Goal: Book appointment/travel/reservation: Book appointment/travel/reservation

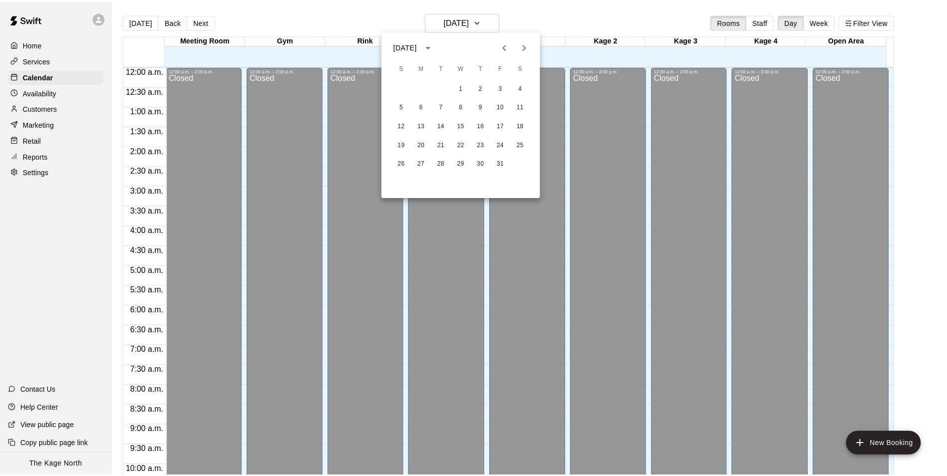
scroll to position [488, 0]
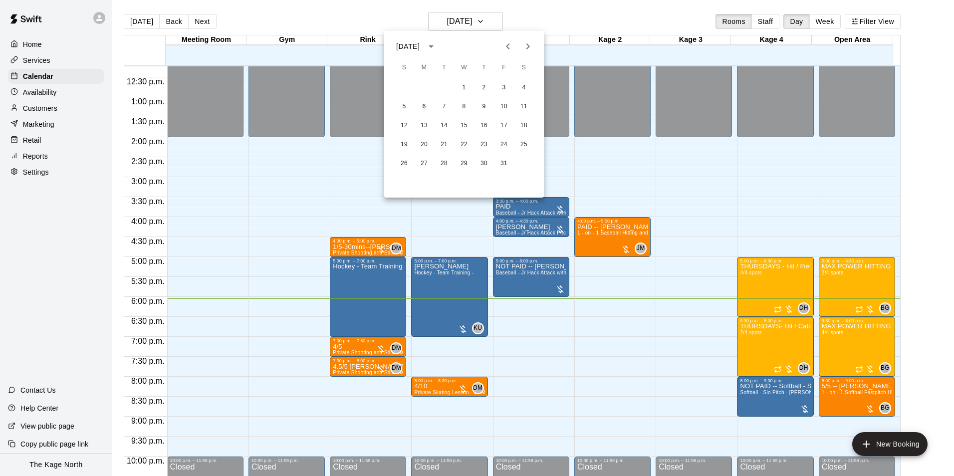
drag, startPoint x: 571, startPoint y: 274, endPoint x: 577, endPoint y: 280, distance: 8.8
click at [571, 274] on div at bounding box center [477, 238] width 954 height 476
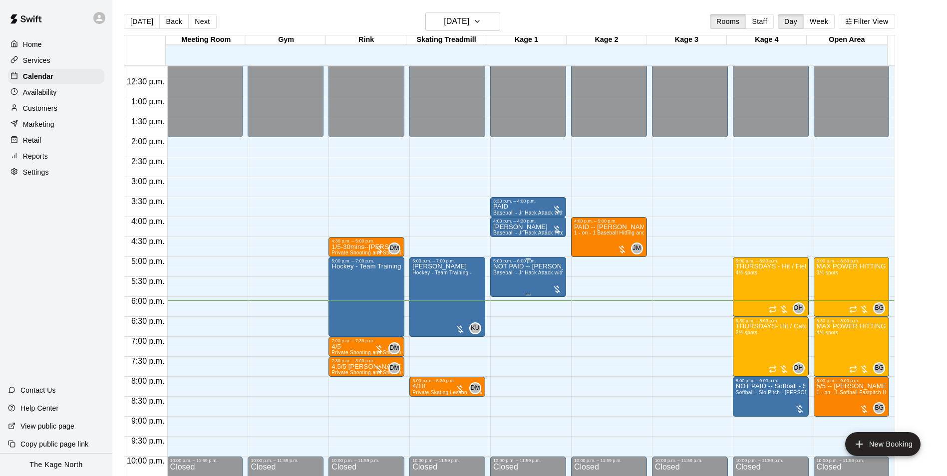
click at [537, 264] on div "5:00 p.m. – 6:00 p.m." at bounding box center [528, 261] width 70 height 5
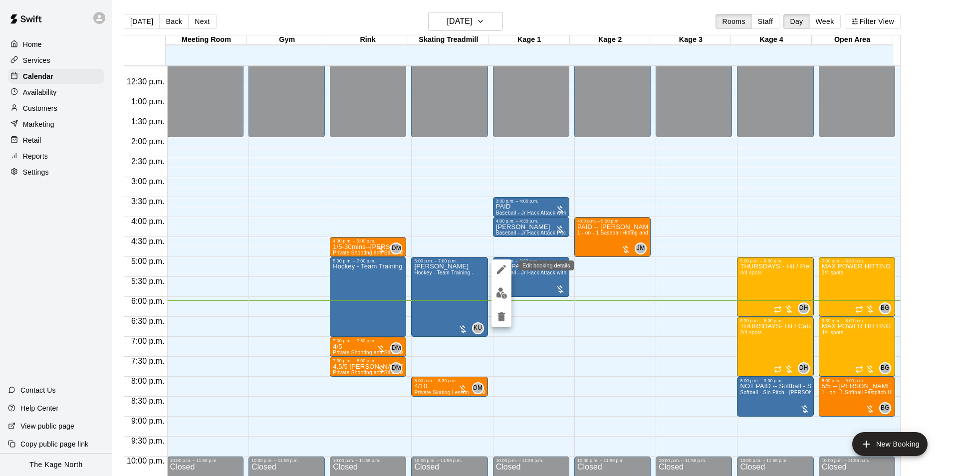
click at [498, 270] on icon "edit" at bounding box center [502, 270] width 12 height 12
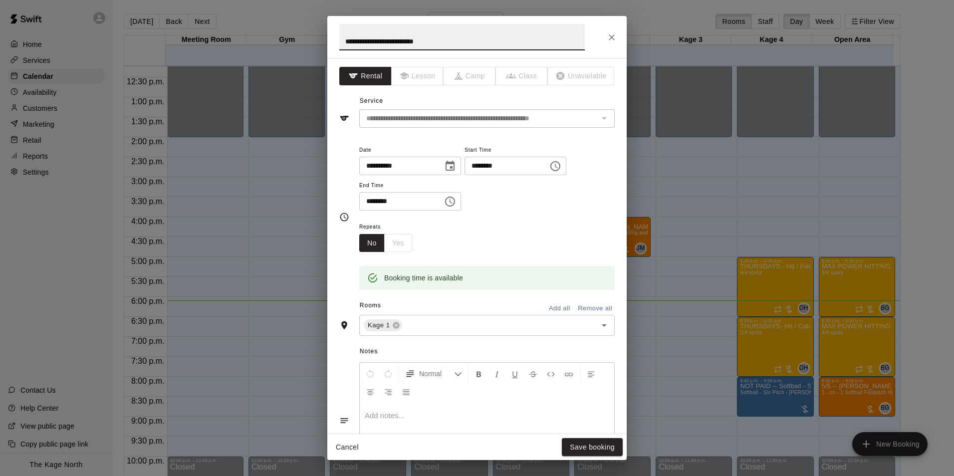
click at [433, 42] on input "**********" at bounding box center [462, 37] width 246 height 26
click at [612, 42] on button "Close" at bounding box center [612, 37] width 18 height 18
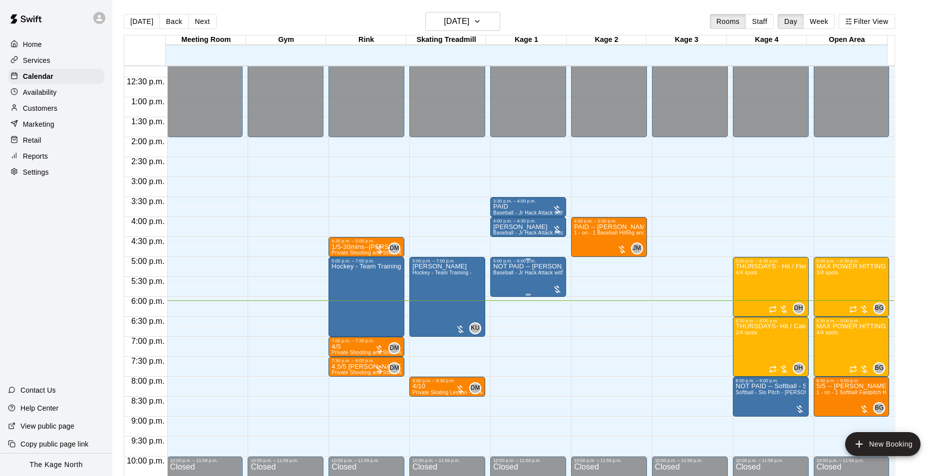
click at [515, 274] on span "Baseball - Jr Hack Attack with Feeder - DO NOT NEED SECOND PERSON" at bounding box center [582, 272] width 178 height 5
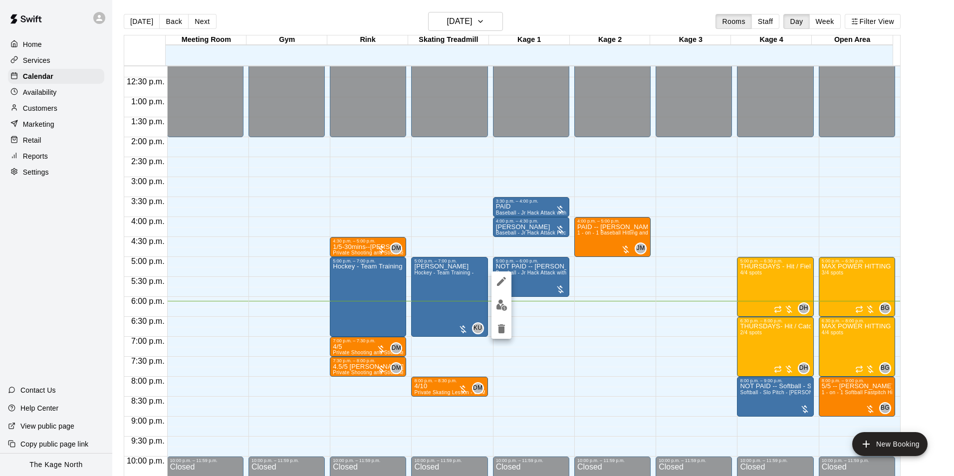
click at [503, 306] on img "edit" at bounding box center [501, 304] width 11 height 11
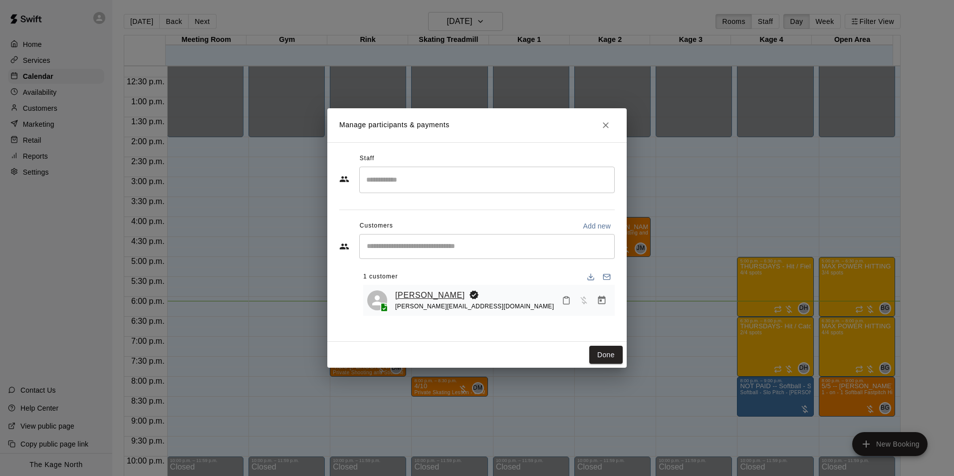
click at [409, 297] on link "[PERSON_NAME]" at bounding box center [430, 295] width 70 height 13
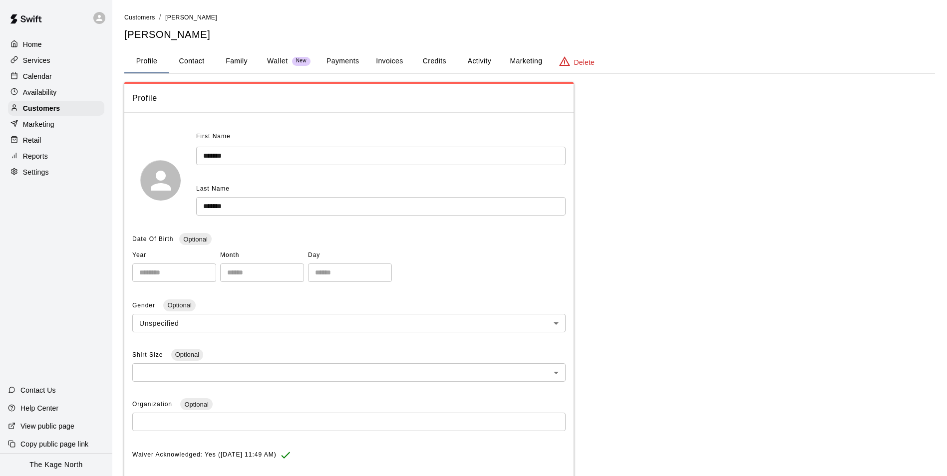
click at [477, 57] on button "Activity" at bounding box center [479, 61] width 45 height 24
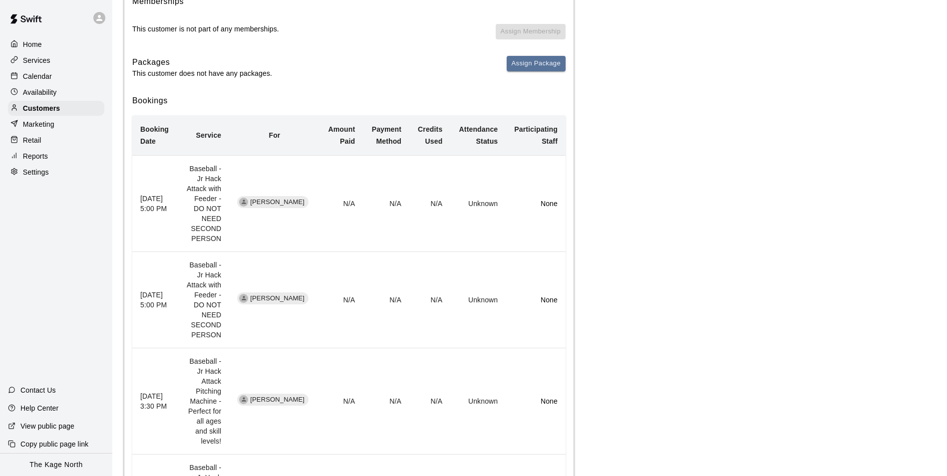
scroll to position [150, 0]
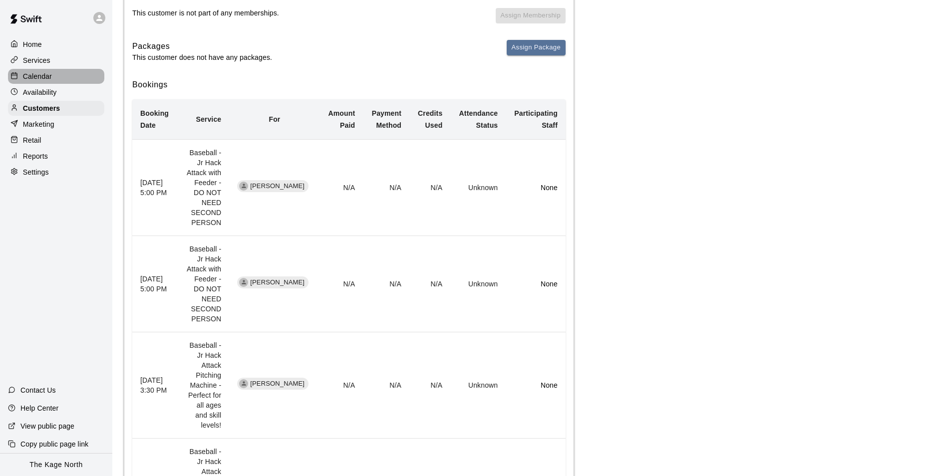
click at [49, 81] on p "Calendar" at bounding box center [37, 76] width 29 height 10
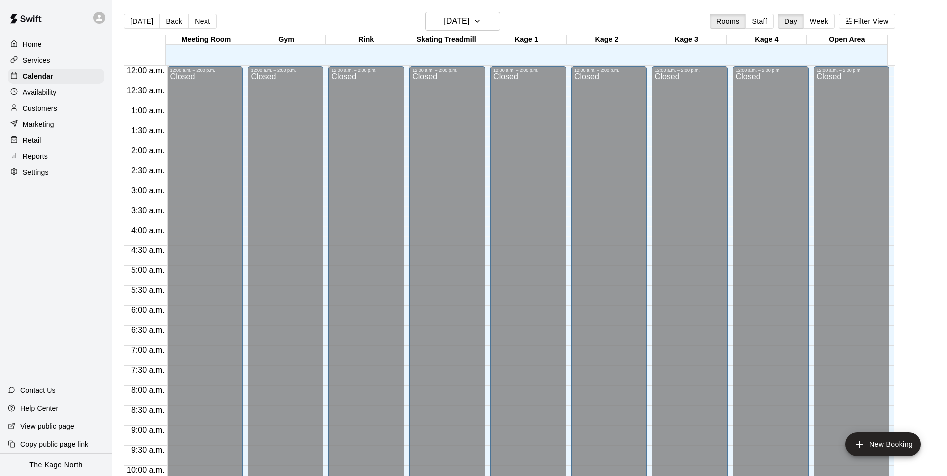
scroll to position [507, 0]
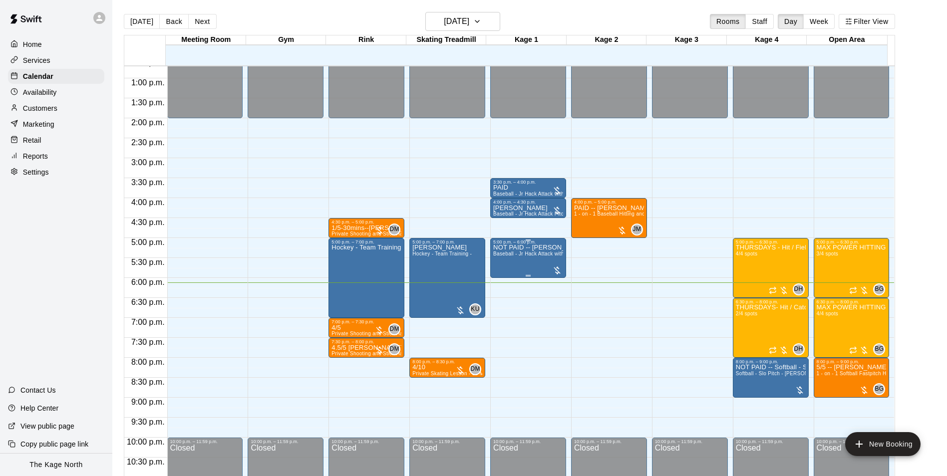
click at [523, 257] on span "Baseball - Jr Hack Attack with Feeder - DO NOT NEED SECOND PERSON" at bounding box center [582, 253] width 178 height 5
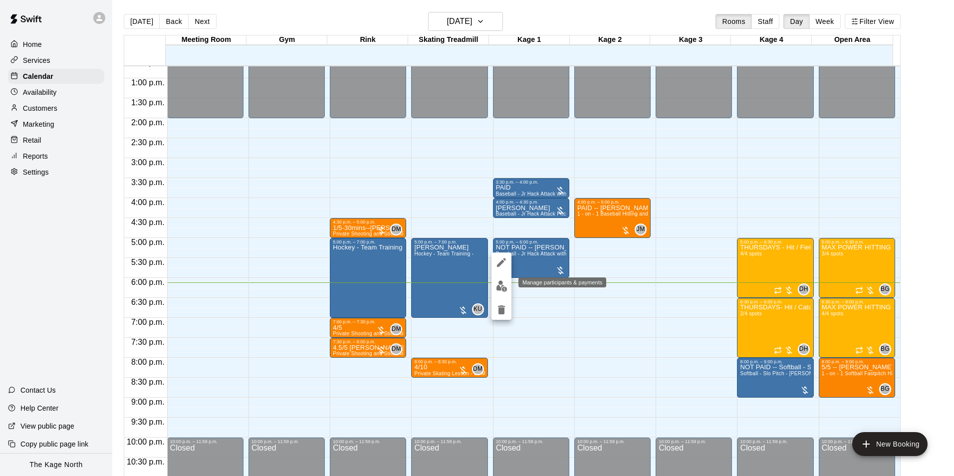
click at [500, 285] on img "edit" at bounding box center [501, 286] width 11 height 11
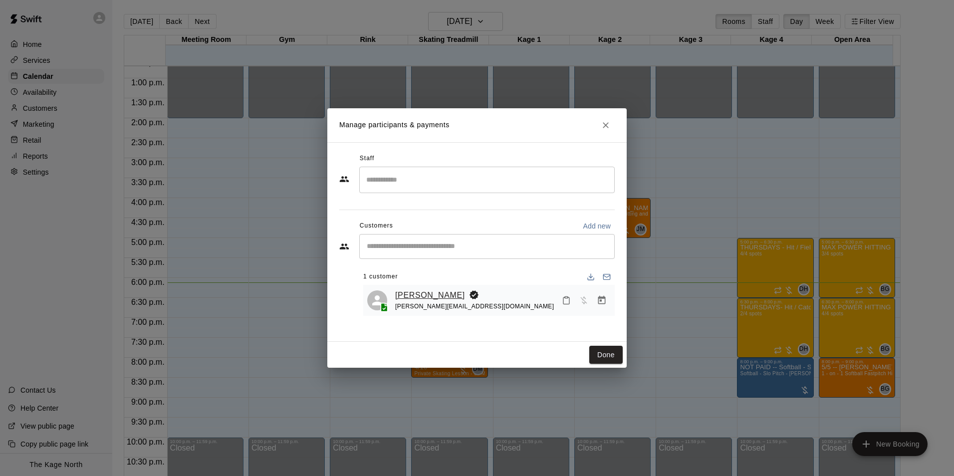
click at [426, 294] on link "[PERSON_NAME]" at bounding box center [430, 295] width 70 height 13
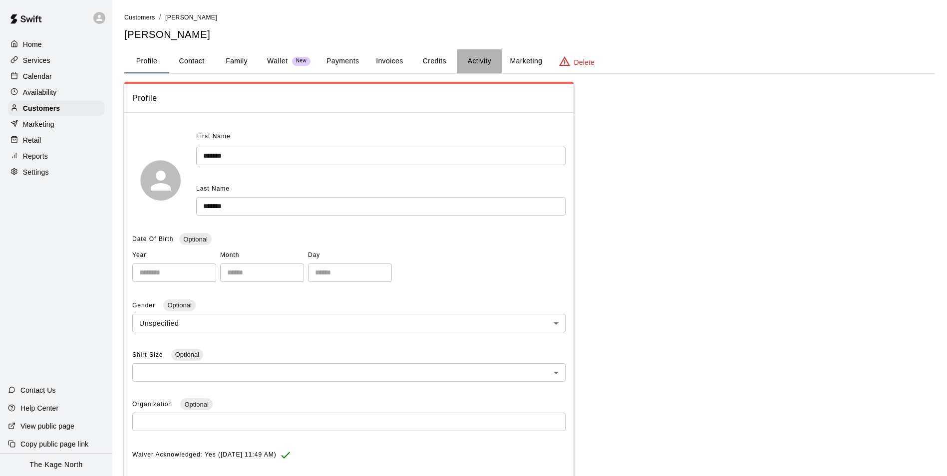
click at [470, 59] on button "Activity" at bounding box center [479, 61] width 45 height 24
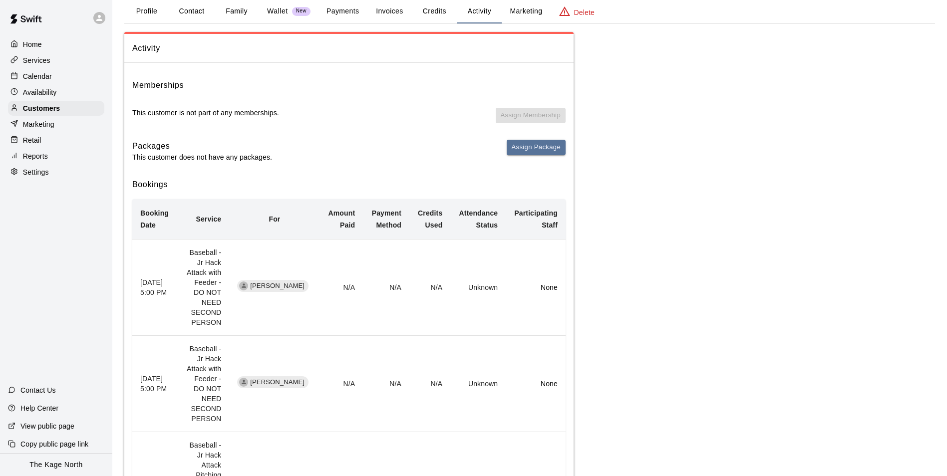
scroll to position [100, 0]
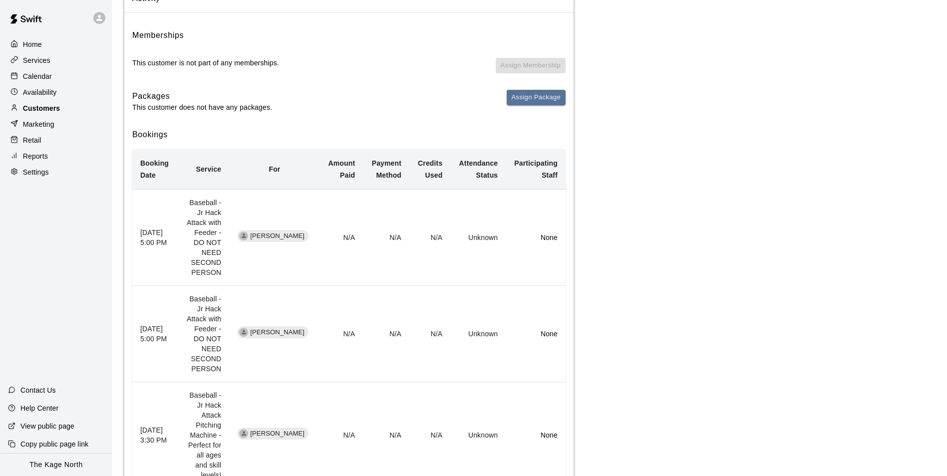
click at [40, 112] on p "Customers" at bounding box center [41, 108] width 37 height 10
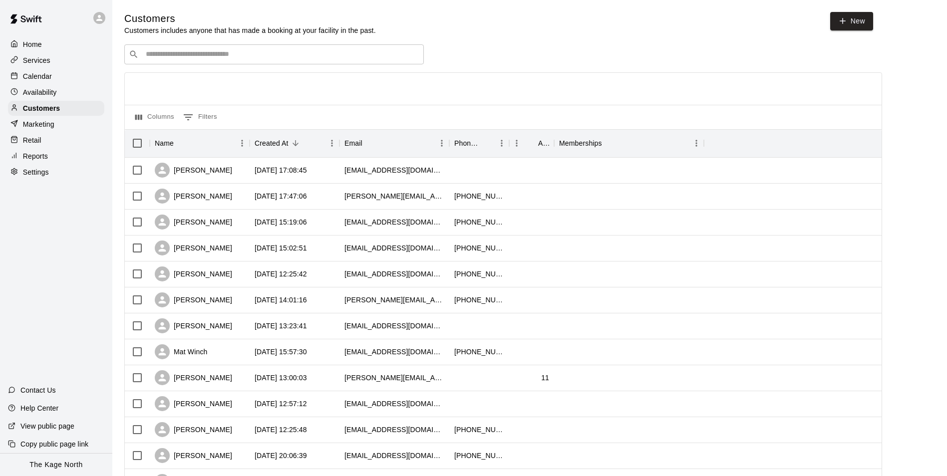
click at [171, 58] on input "Search customers by name or email" at bounding box center [281, 54] width 277 height 10
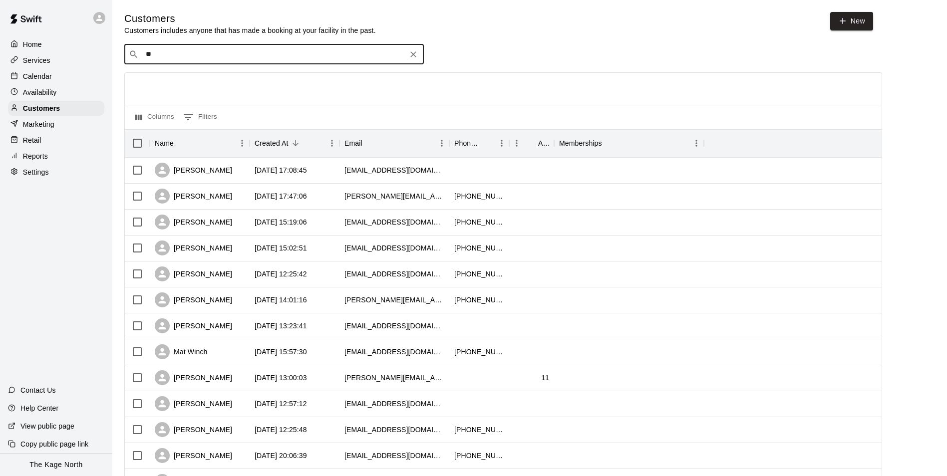
type input "*"
type input "*****"
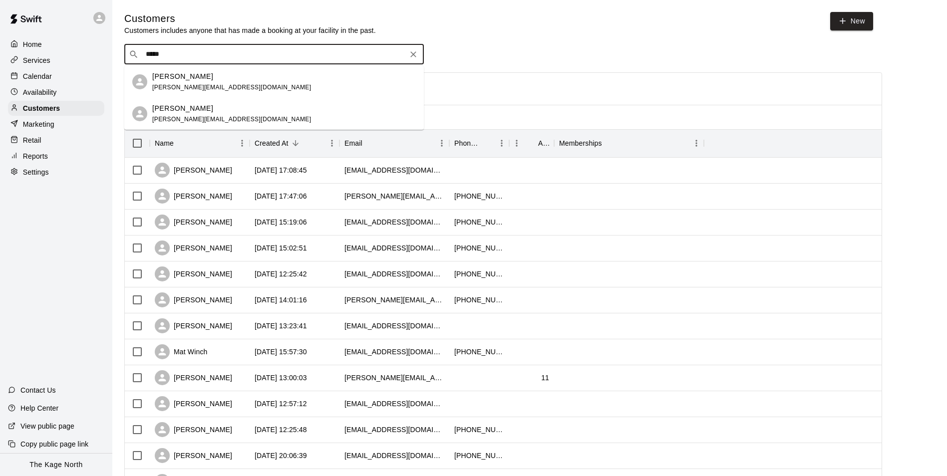
click at [215, 86] on span "[PERSON_NAME][EMAIL_ADDRESS][DOMAIN_NAME]" at bounding box center [231, 87] width 159 height 7
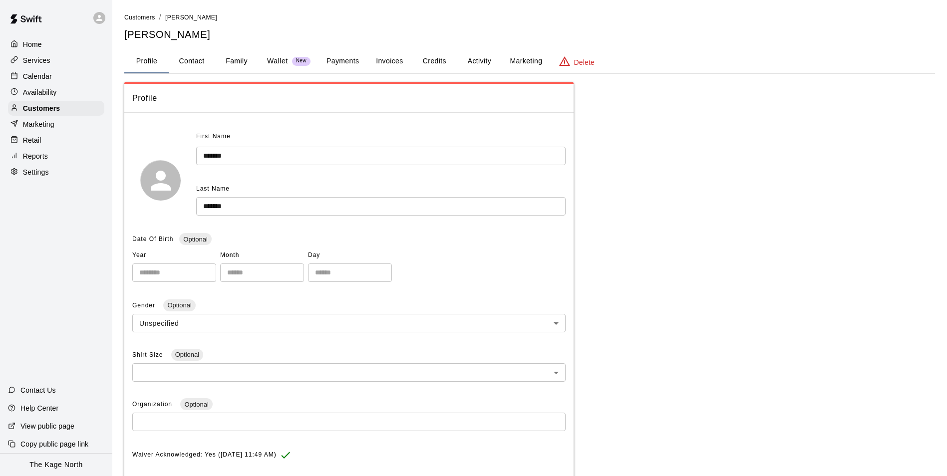
click at [238, 61] on button "Family" at bounding box center [236, 61] width 45 height 24
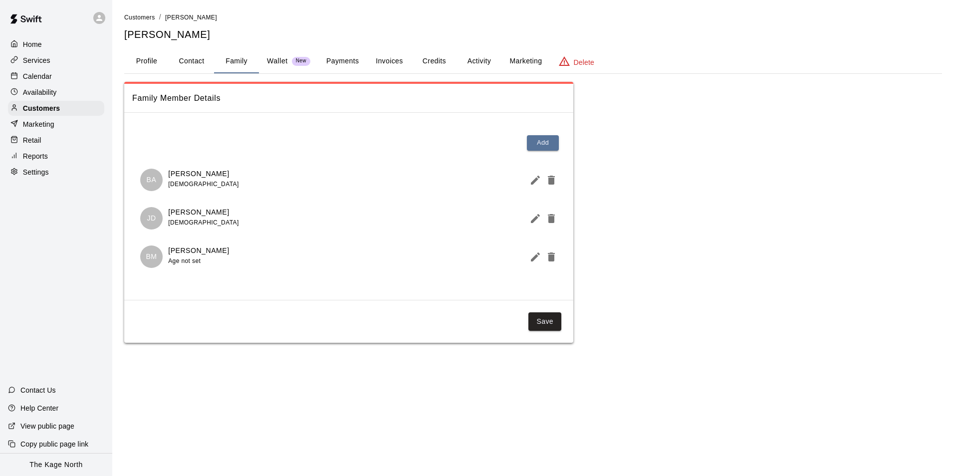
click at [147, 61] on button "Profile" at bounding box center [146, 61] width 45 height 24
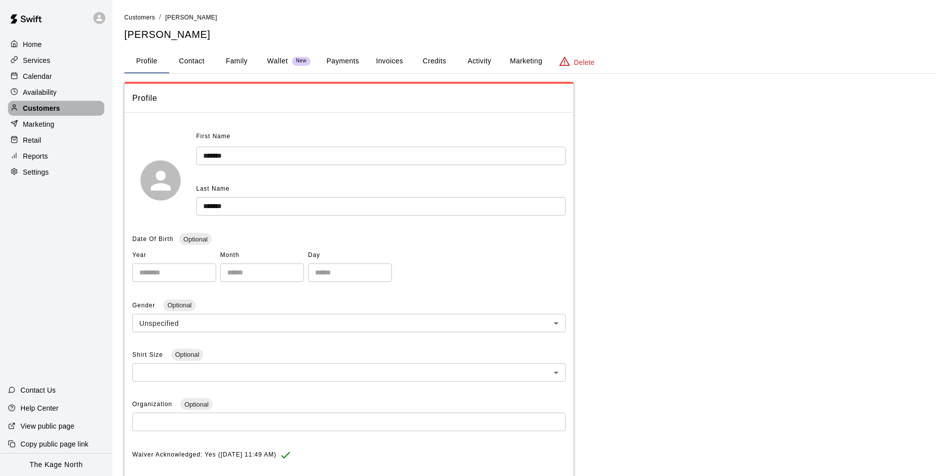
click at [77, 110] on div "Customers" at bounding box center [56, 108] width 96 height 15
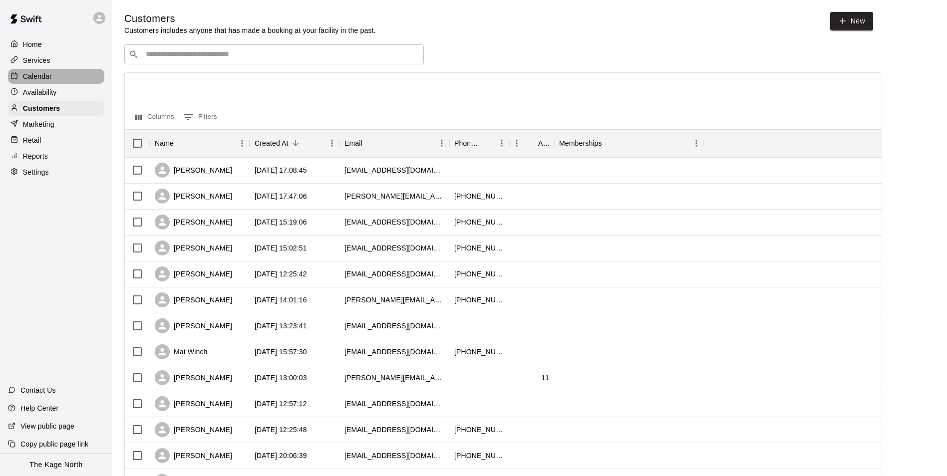
click at [56, 76] on div "Calendar" at bounding box center [56, 76] width 96 height 15
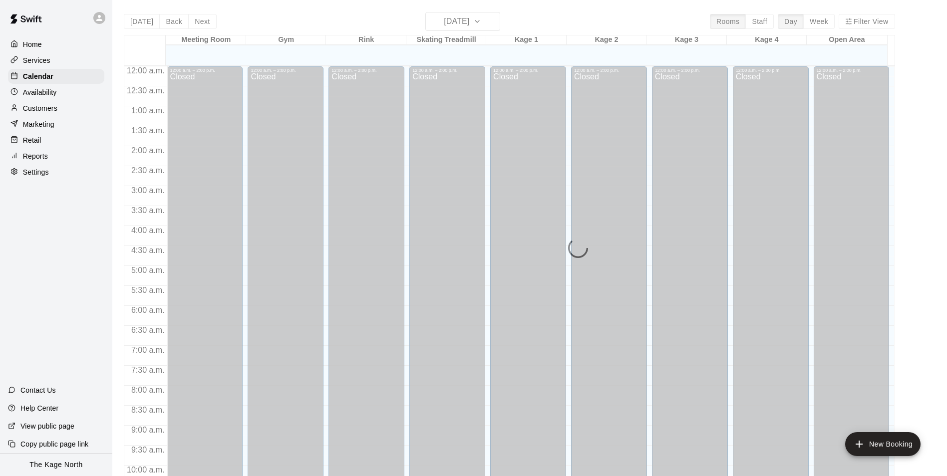
scroll to position [507, 0]
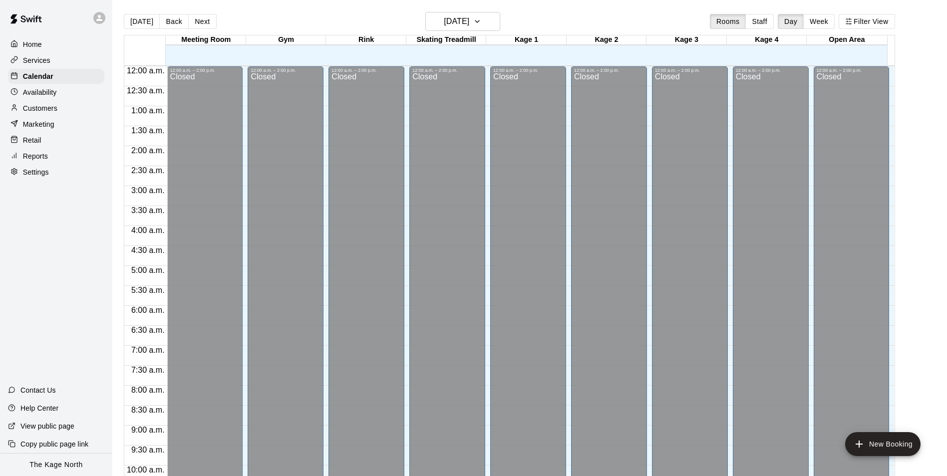
scroll to position [538, 0]
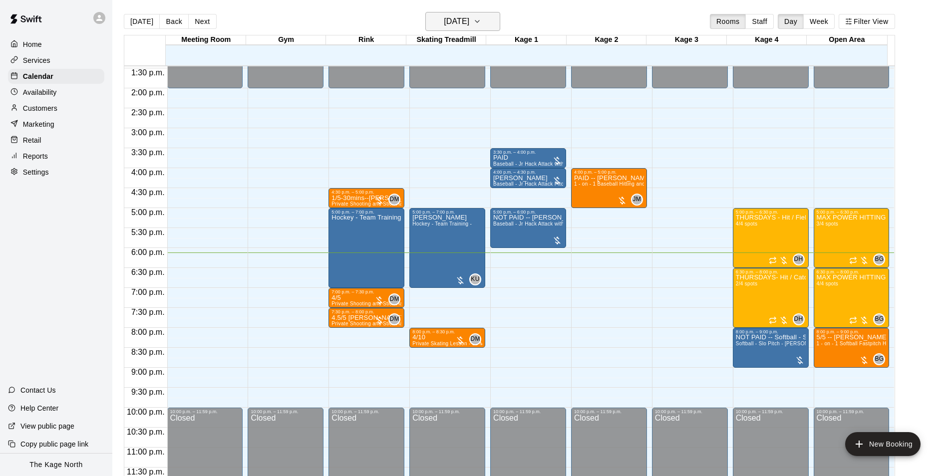
click at [481, 27] on icon "button" at bounding box center [477, 21] width 8 height 12
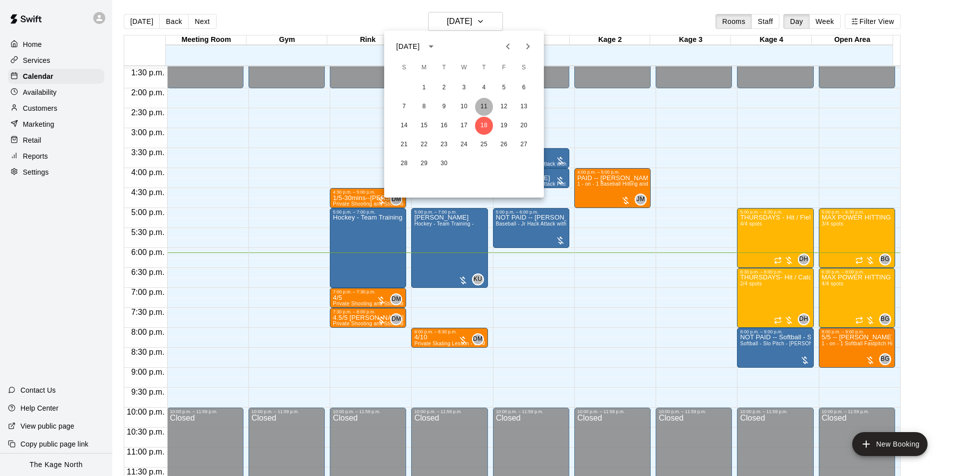
click at [481, 101] on button "11" at bounding box center [484, 107] width 18 height 18
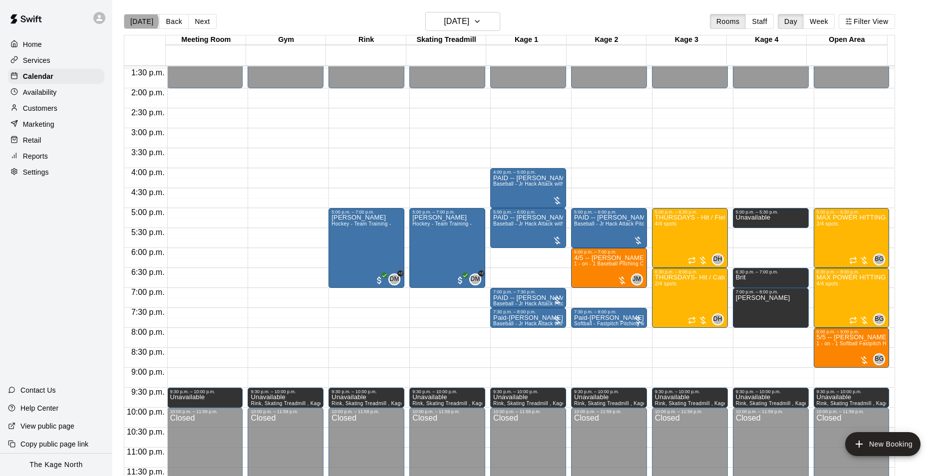
click at [140, 21] on button "[DATE]" at bounding box center [142, 21] width 36 height 15
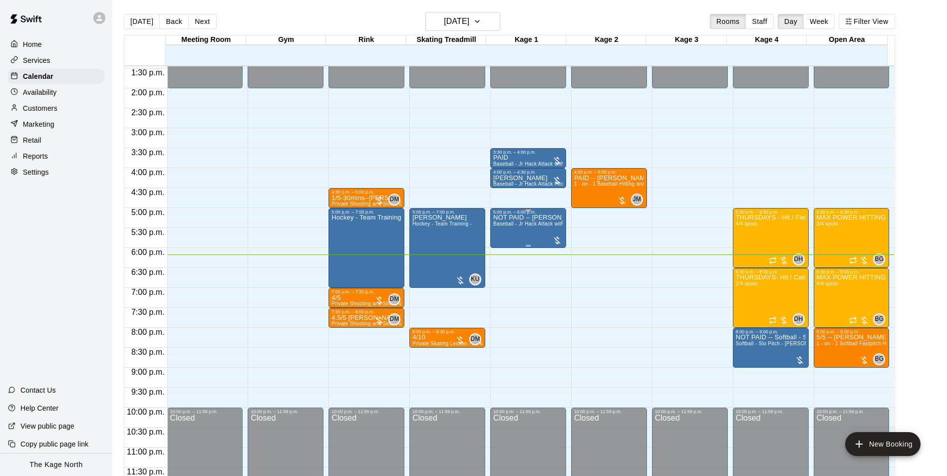
click at [504, 218] on p "NOT PAID -- [PERSON_NAME]" at bounding box center [528, 218] width 70 height 0
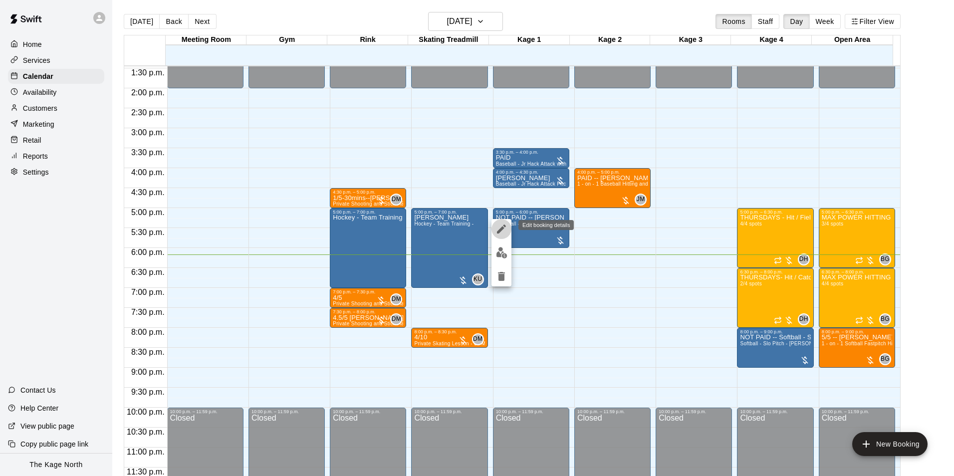
click at [497, 233] on icon "edit" at bounding box center [501, 229] width 9 height 9
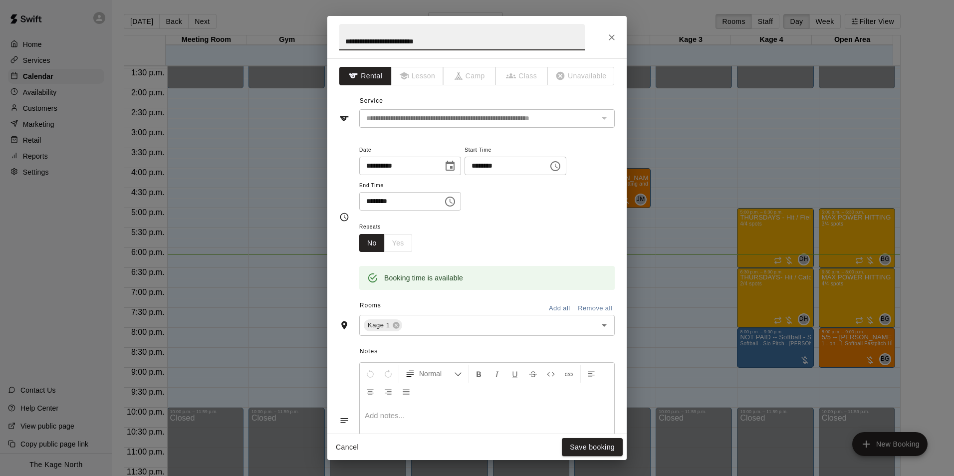
drag, startPoint x: 363, startPoint y: 40, endPoint x: 338, endPoint y: 39, distance: 25.0
click at [339, 39] on h2 "**********" at bounding box center [462, 37] width 270 height 42
type input "**********"
click at [587, 446] on button "Save booking" at bounding box center [592, 447] width 61 height 18
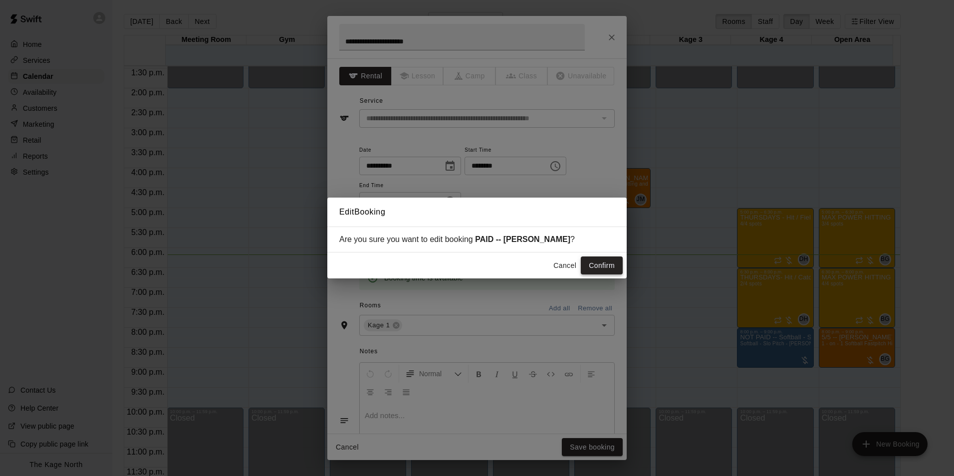
click at [601, 263] on button "Confirm" at bounding box center [602, 266] width 42 height 18
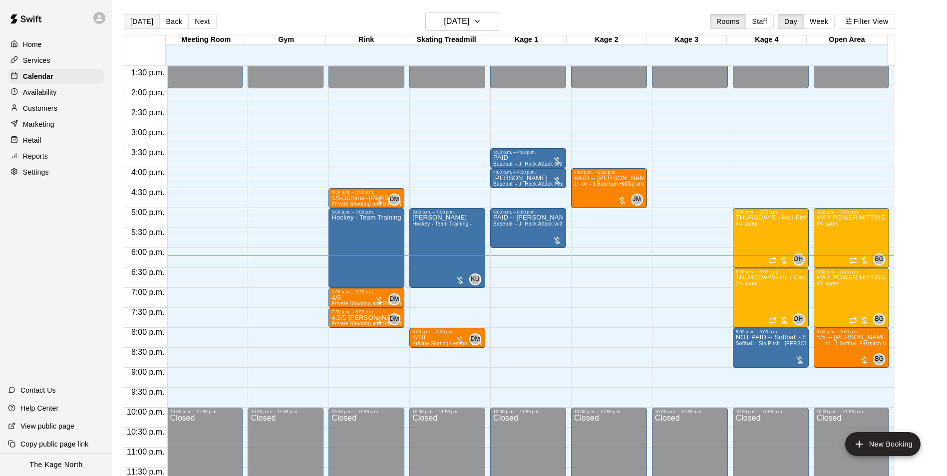
click at [135, 20] on button "[DATE]" at bounding box center [142, 21] width 36 height 15
click at [469, 23] on h6 "[DATE]" at bounding box center [456, 21] width 25 height 14
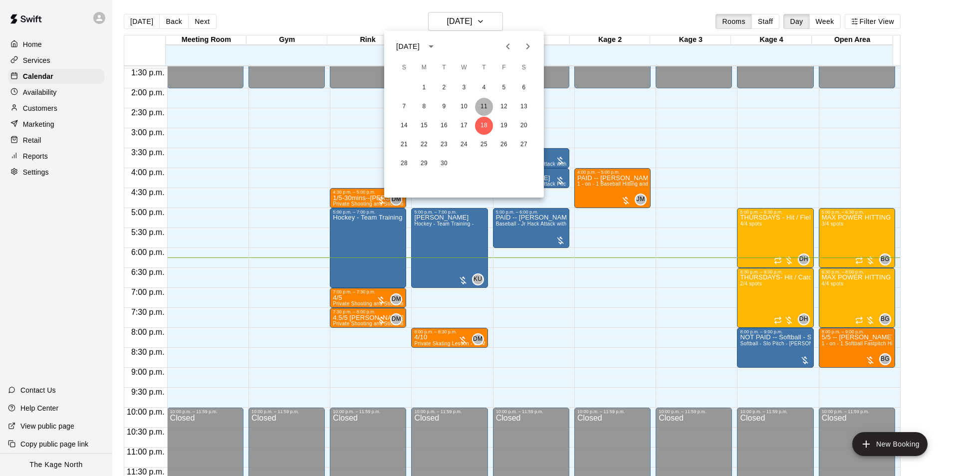
click at [481, 104] on button "11" at bounding box center [484, 107] width 18 height 18
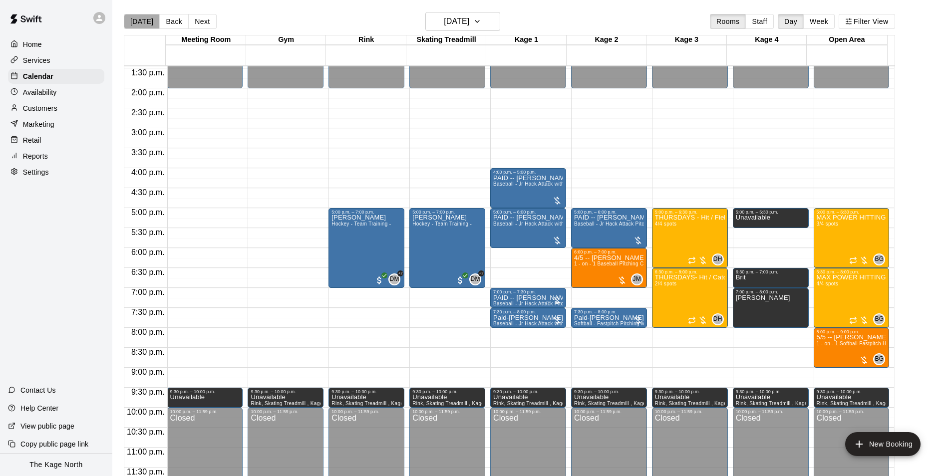
click at [141, 20] on button "[DATE]" at bounding box center [142, 21] width 36 height 15
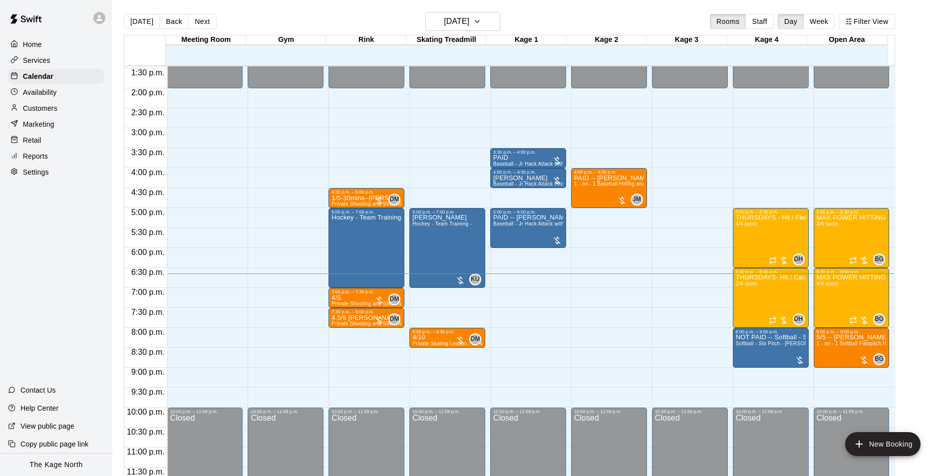
click at [100, 18] on icon at bounding box center [99, 17] width 9 height 9
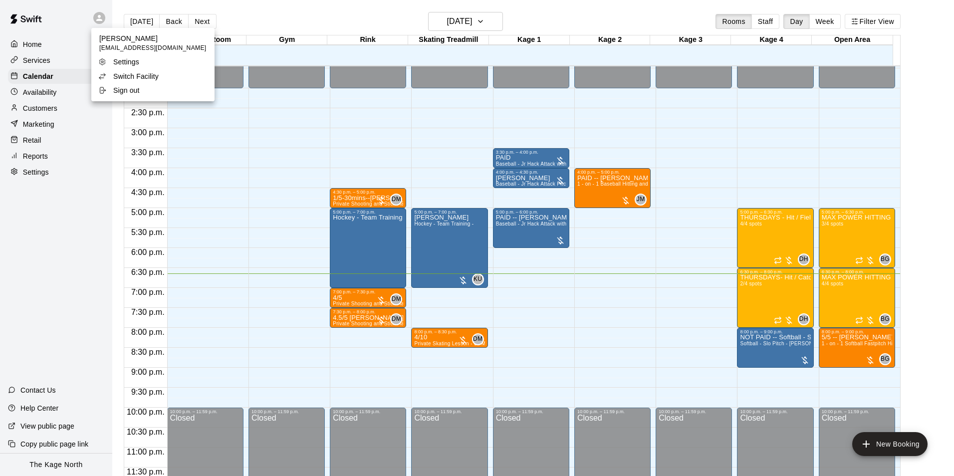
click at [41, 79] on div at bounding box center [477, 238] width 954 height 476
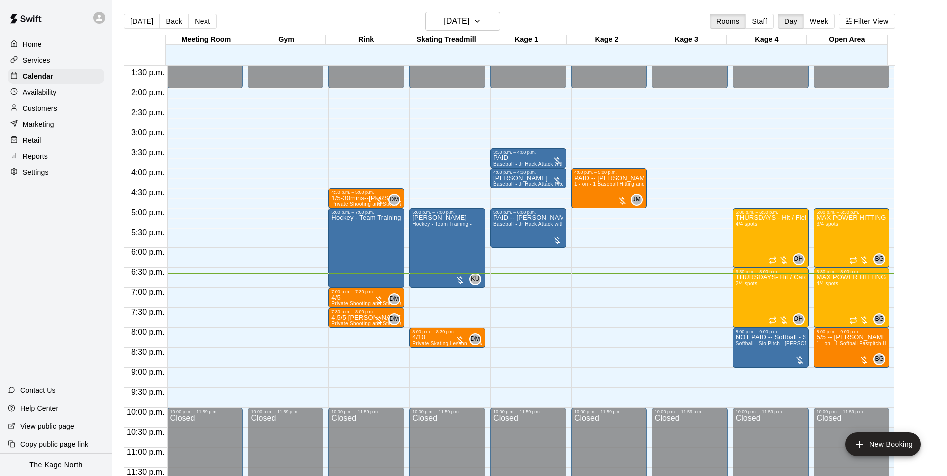
click at [43, 94] on p "Availability" at bounding box center [40, 92] width 34 height 10
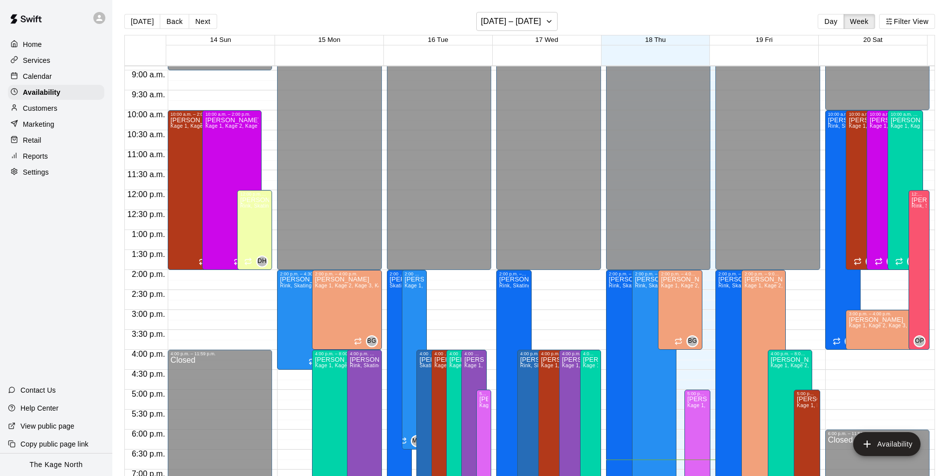
scroll to position [338, 0]
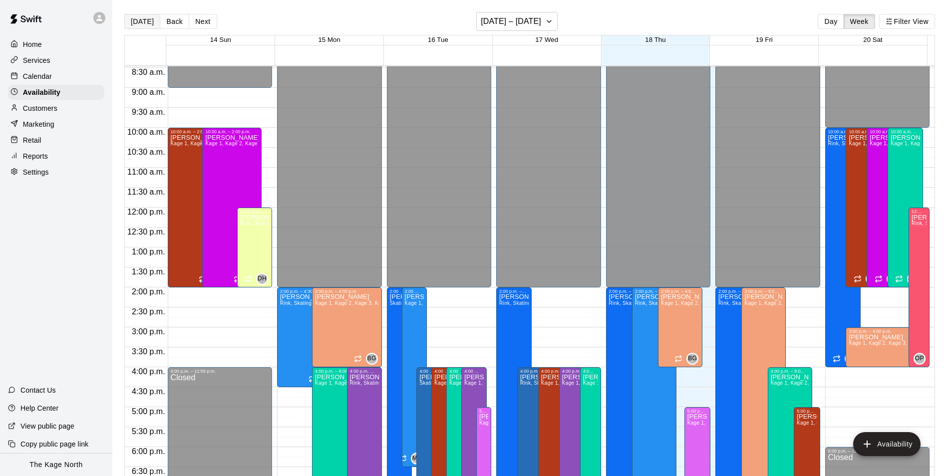
click at [142, 22] on button "[DATE]" at bounding box center [142, 21] width 36 height 15
click at [46, 81] on p "Calendar" at bounding box center [37, 76] width 29 height 10
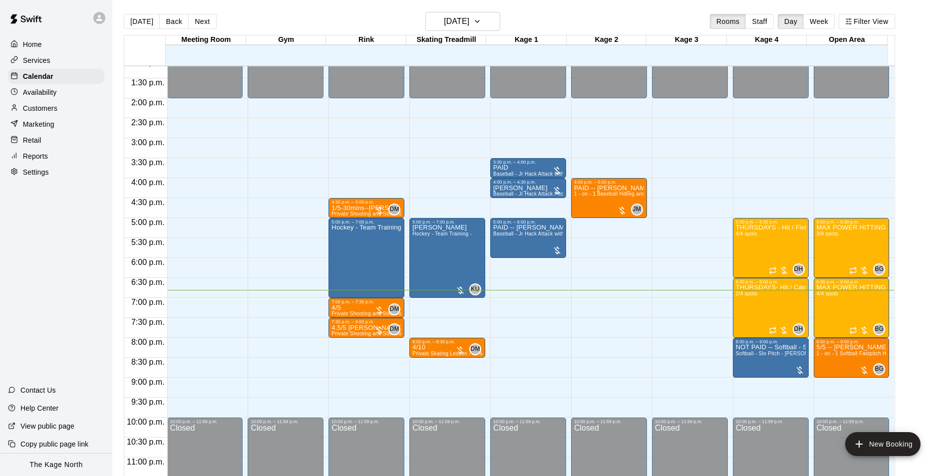
scroll to position [538, 0]
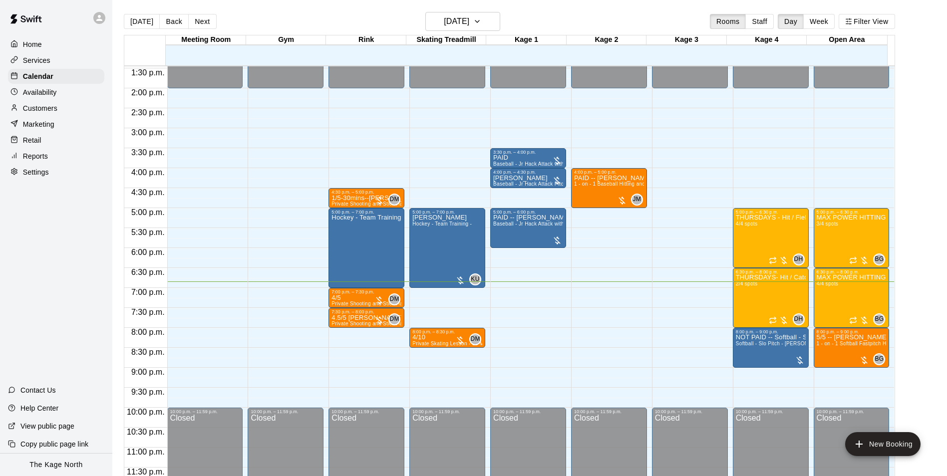
click at [49, 93] on p "Availability" at bounding box center [40, 92] width 34 height 10
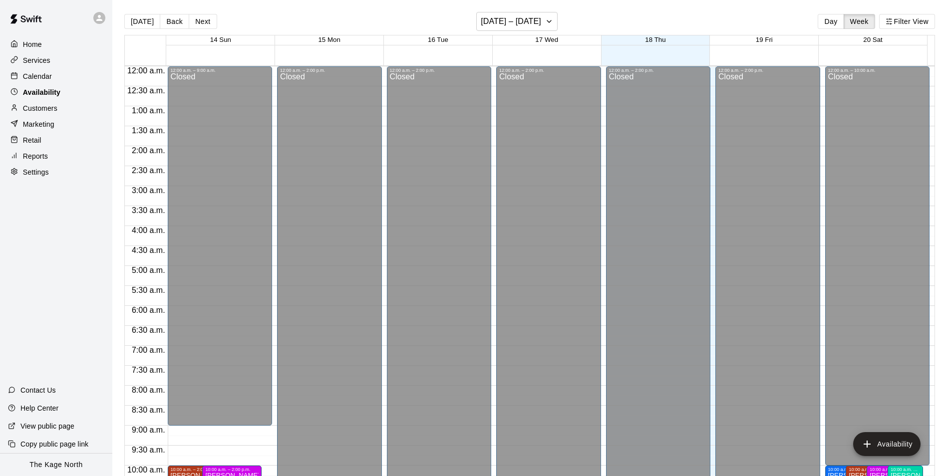
scroll to position [538, 0]
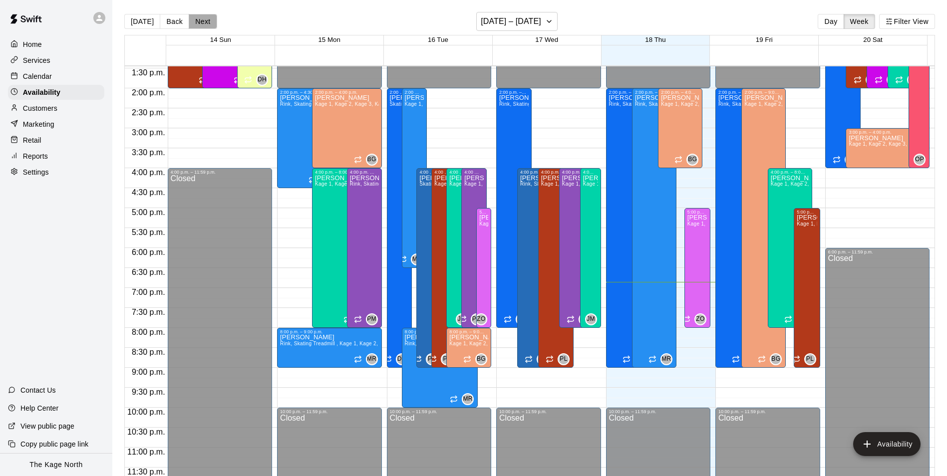
click at [201, 21] on button "Next" at bounding box center [203, 21] width 28 height 15
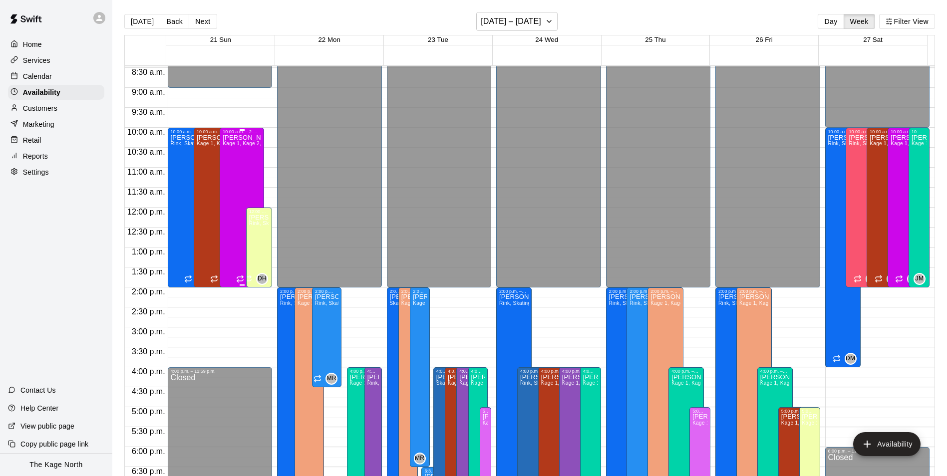
scroll to position [388, 0]
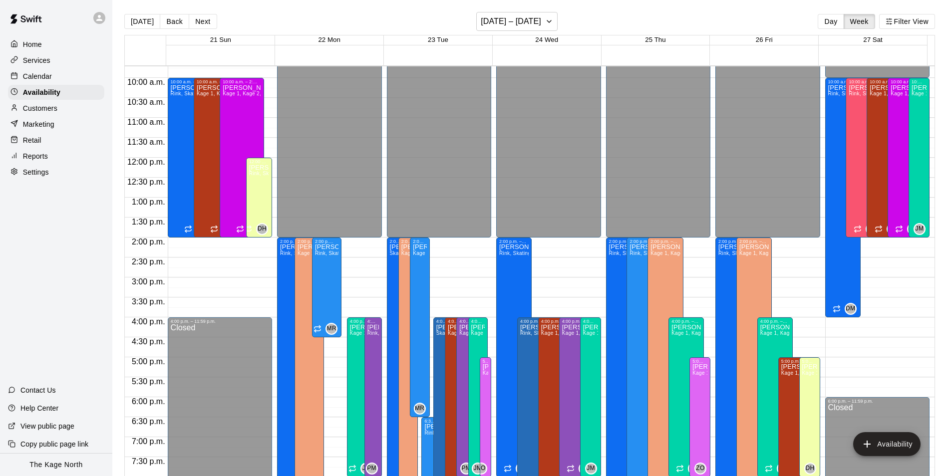
drag, startPoint x: 40, startPoint y: 80, endPoint x: 57, endPoint y: 85, distance: 17.8
click at [40, 80] on p "Calendar" at bounding box center [37, 76] width 29 height 10
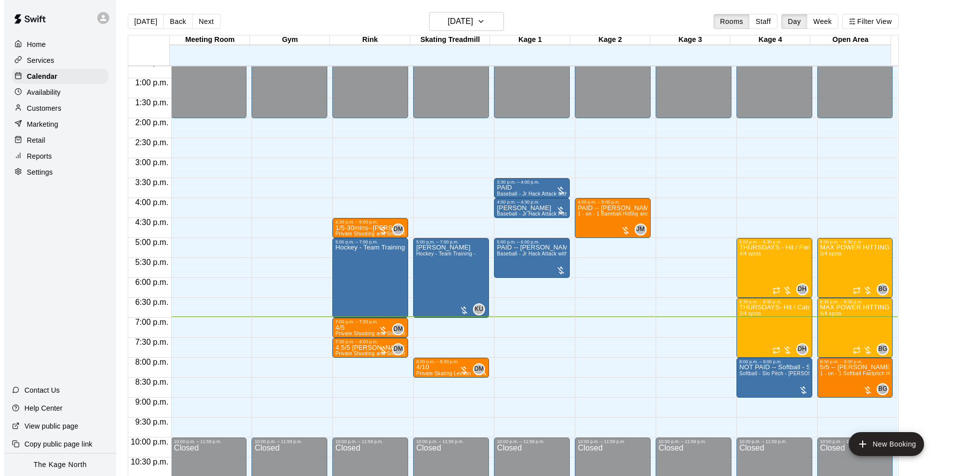
scroll to position [538, 0]
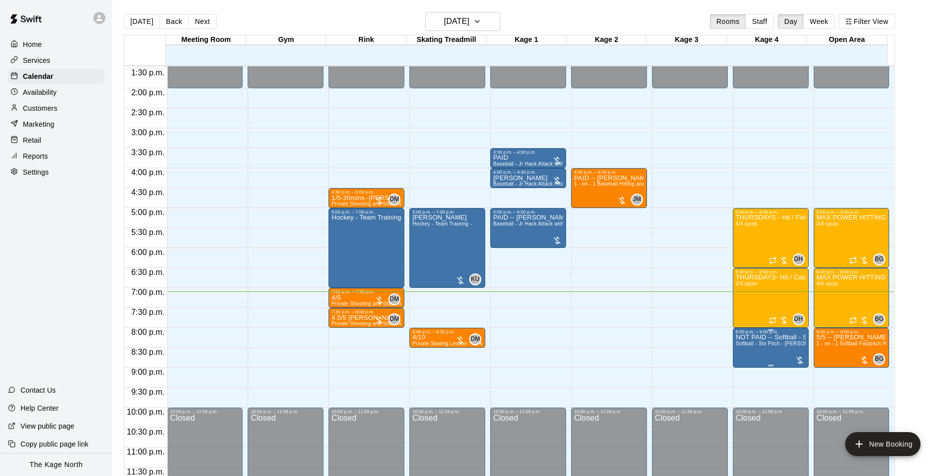
click at [760, 337] on p "NOT PAID -- Softball - Slo Pitch - [PERSON_NAME] Fed Pitching Machine" at bounding box center [771, 337] width 70 height 0
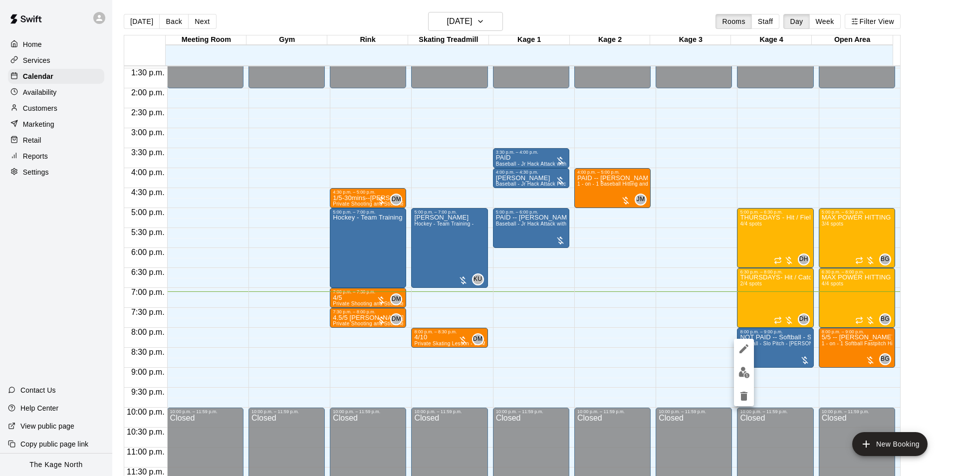
click at [739, 375] on img "edit" at bounding box center [744, 372] width 11 height 11
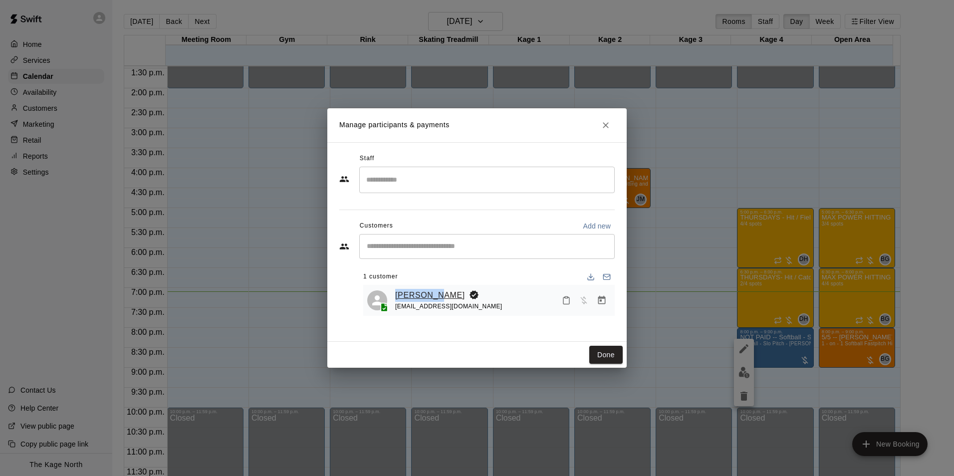
drag, startPoint x: 439, startPoint y: 293, endPoint x: 396, endPoint y: 299, distance: 43.3
click at [396, 299] on div "[PERSON_NAME]" at bounding box center [448, 295] width 107 height 13
drag, startPoint x: 396, startPoint y: 299, endPoint x: 407, endPoint y: 297, distance: 11.7
copy link "[PERSON_NAME]"
click at [608, 123] on icon "Close" at bounding box center [606, 125] width 6 height 6
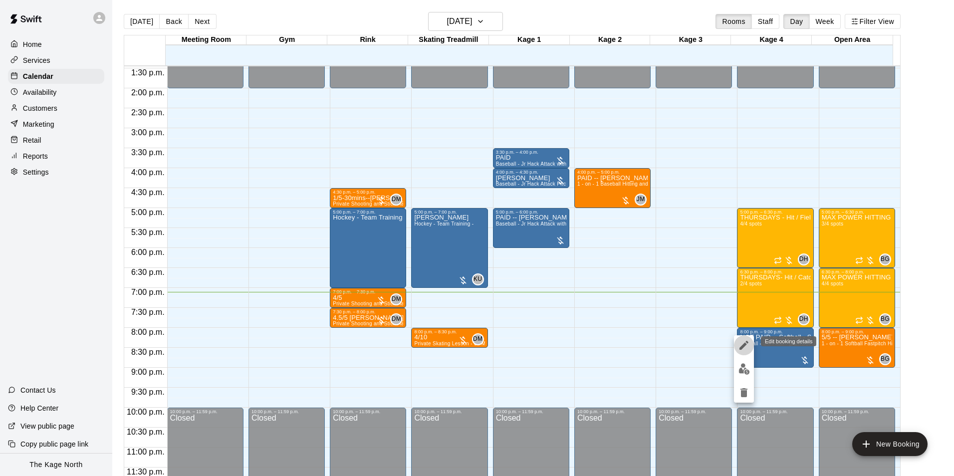
click at [749, 345] on icon "edit" at bounding box center [744, 345] width 12 height 12
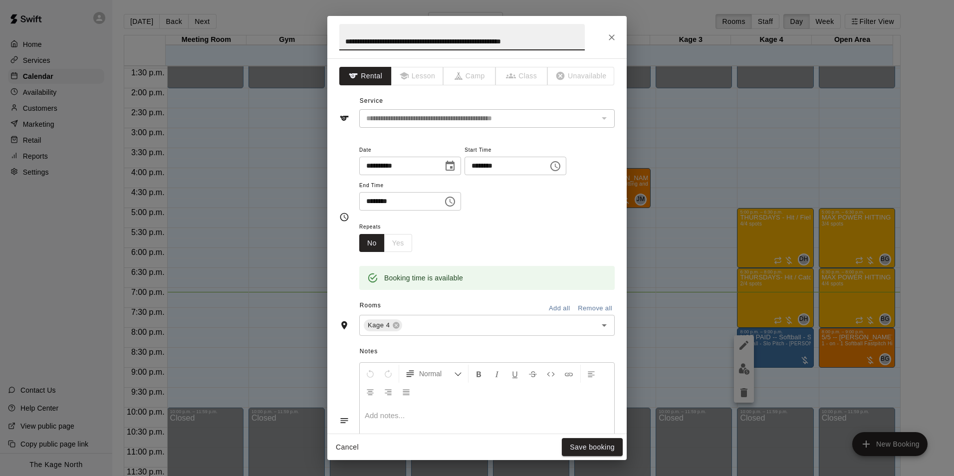
drag, startPoint x: 387, startPoint y: 41, endPoint x: 566, endPoint y: 41, distance: 178.7
click at [566, 41] on input "**********" at bounding box center [462, 37] width 246 height 26
type input "**********"
click at [607, 445] on button "Save booking" at bounding box center [592, 447] width 61 height 18
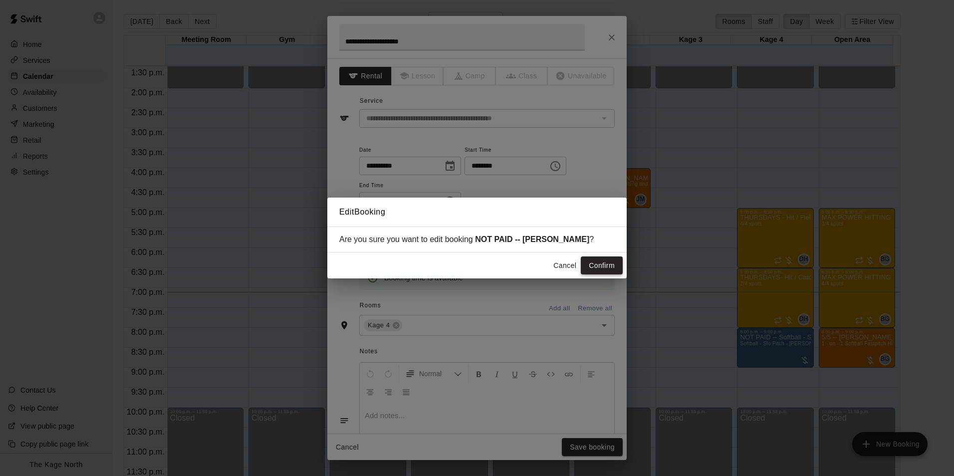
click at [592, 265] on button "Confirm" at bounding box center [602, 266] width 42 height 18
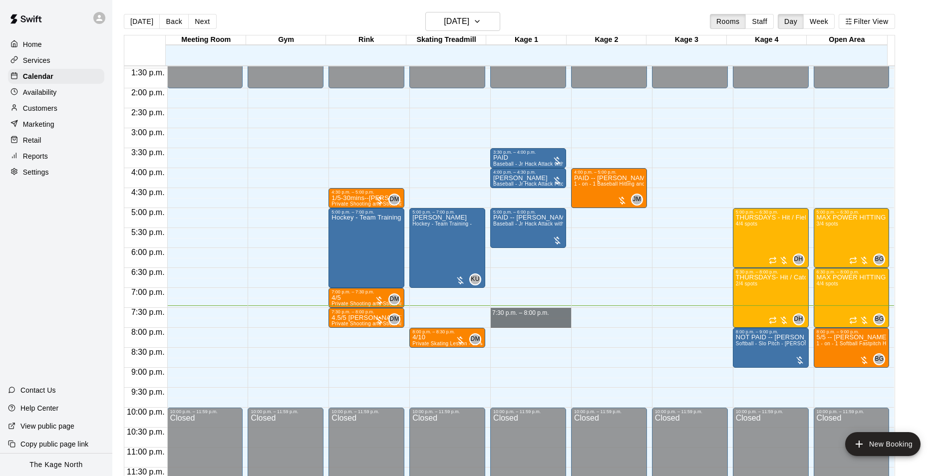
drag, startPoint x: 561, startPoint y: 310, endPoint x: 558, endPoint y: 318, distance: 8.1
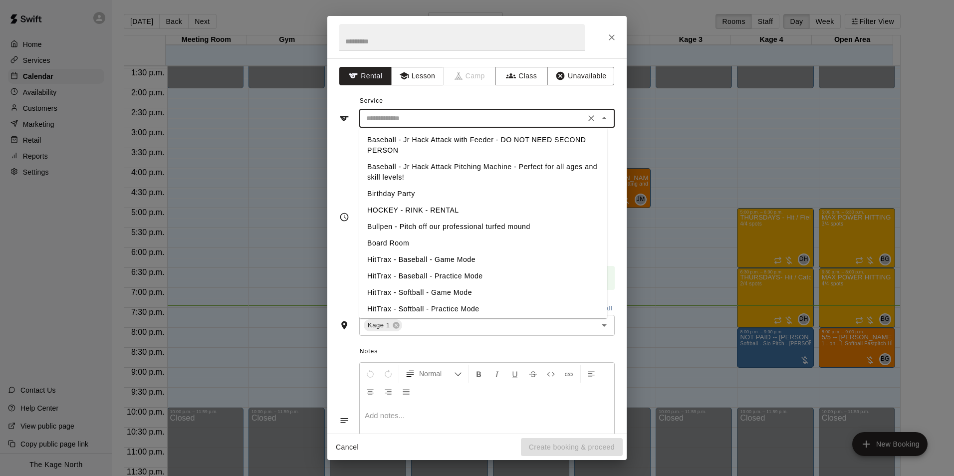
click at [465, 121] on input "text" at bounding box center [472, 118] width 220 height 12
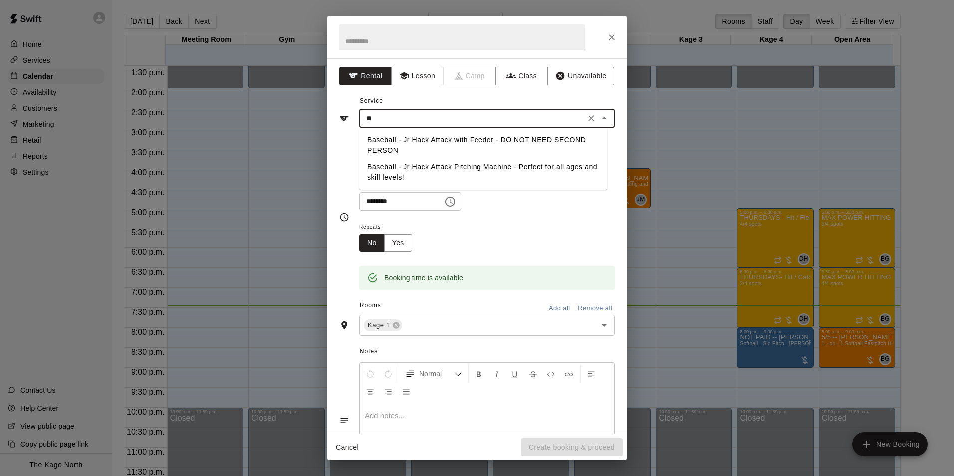
click at [466, 146] on li "Baseball - Jr Hack Attack with Feeder - DO NOT NEED SECOND PERSON" at bounding box center [483, 145] width 248 height 27
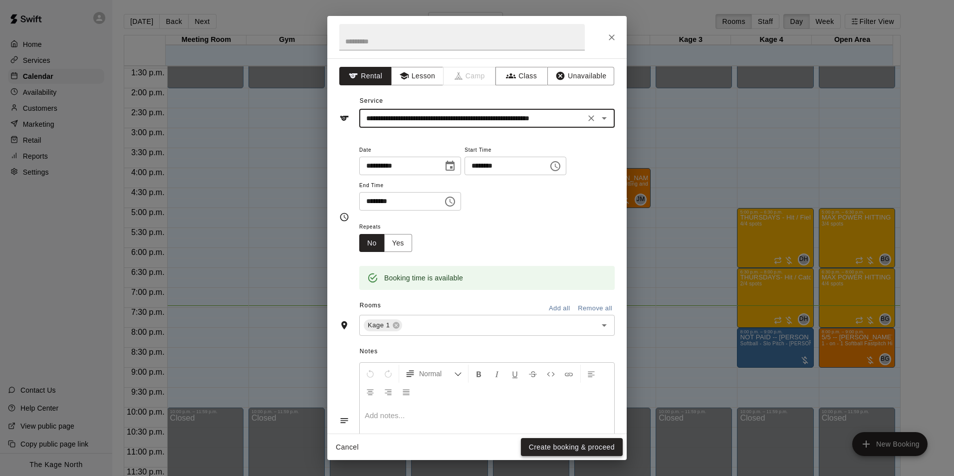
type input "**********"
click at [557, 446] on button "Create booking & proceed" at bounding box center [572, 447] width 102 height 18
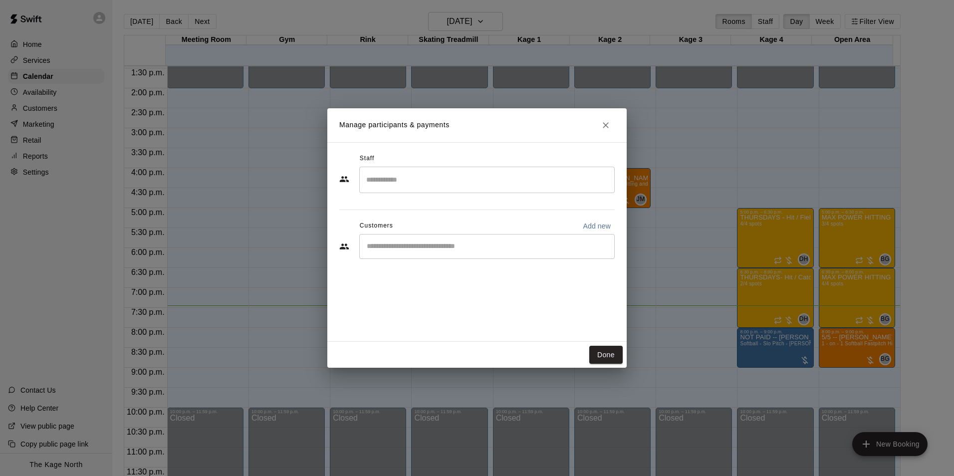
click at [444, 242] on input "Start typing to search customers..." at bounding box center [487, 247] width 247 height 10
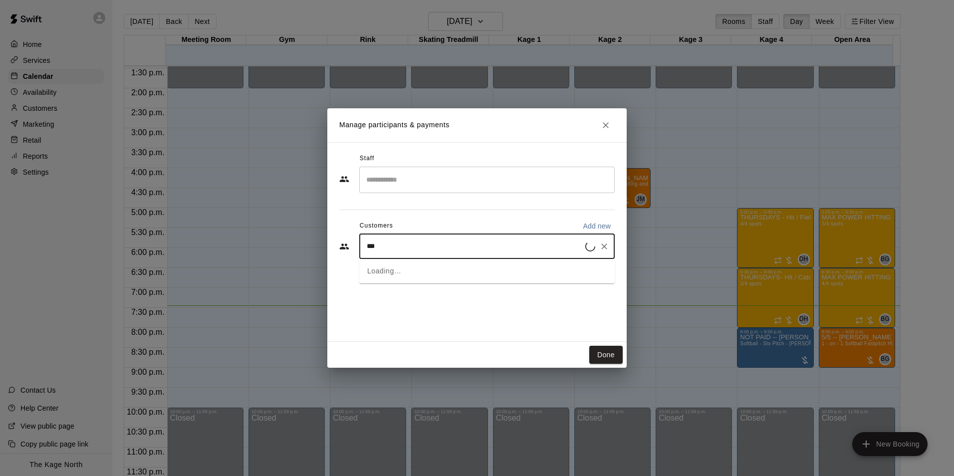
type input "****"
click at [441, 275] on div "Jeffrey fleming jeffrey.fleming@purolator.com" at bounding box center [492, 275] width 211 height 21
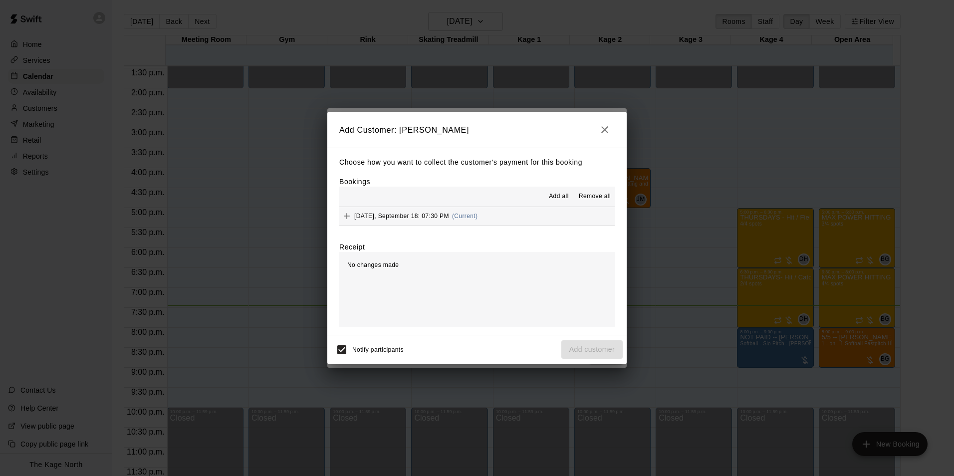
click at [567, 197] on span "Add all" at bounding box center [559, 197] width 20 height 10
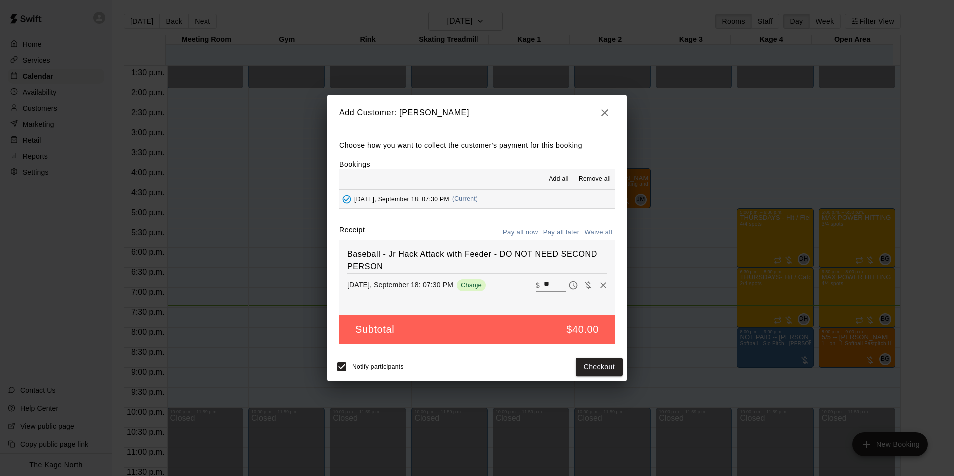
click at [561, 234] on button "Pay all later" at bounding box center [561, 232] width 41 height 15
click at [599, 367] on button "Add customer" at bounding box center [592, 367] width 61 height 18
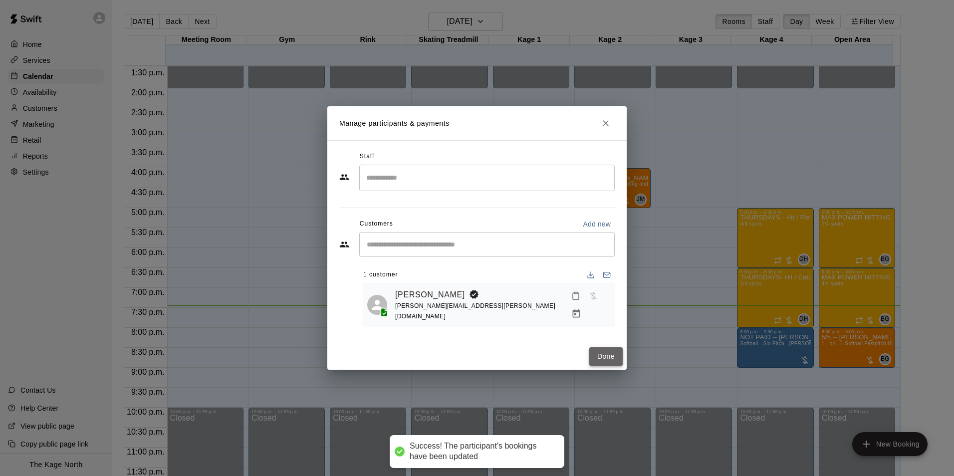
click at [603, 355] on button "Done" at bounding box center [605, 356] width 33 height 18
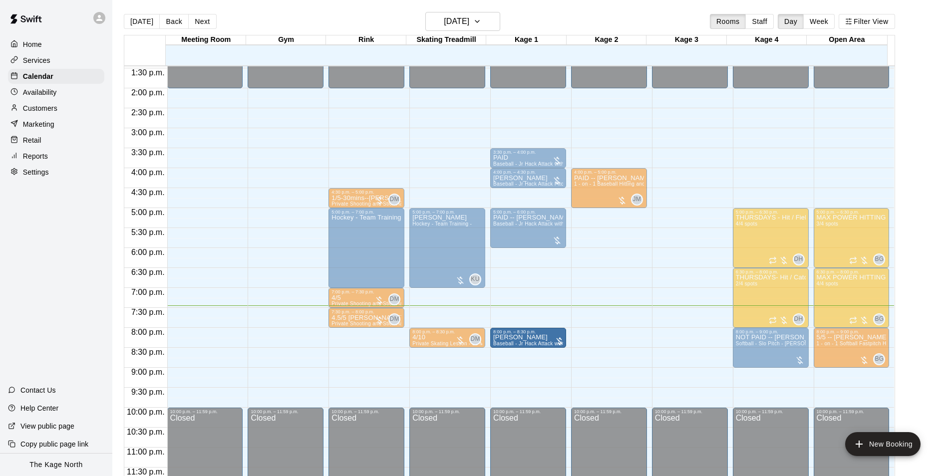
drag, startPoint x: 530, startPoint y: 315, endPoint x: 529, endPoint y: 337, distance: 22.0
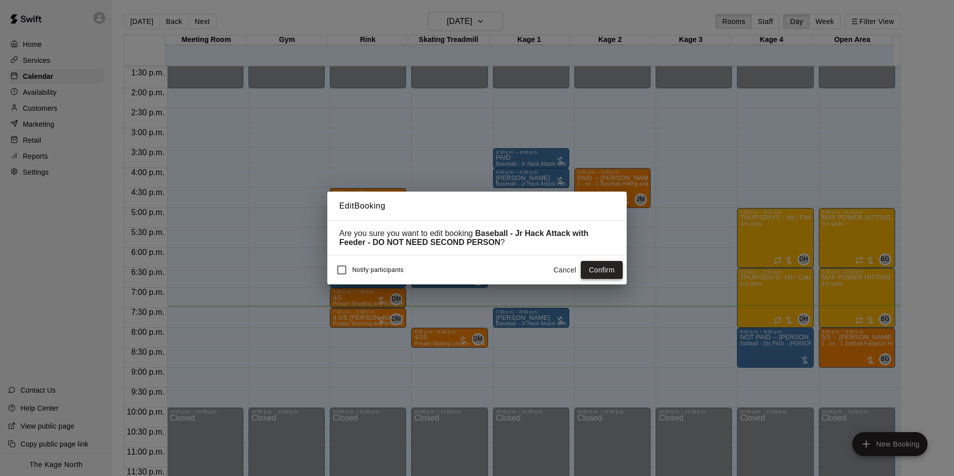
click at [603, 272] on button "Confirm" at bounding box center [602, 270] width 42 height 18
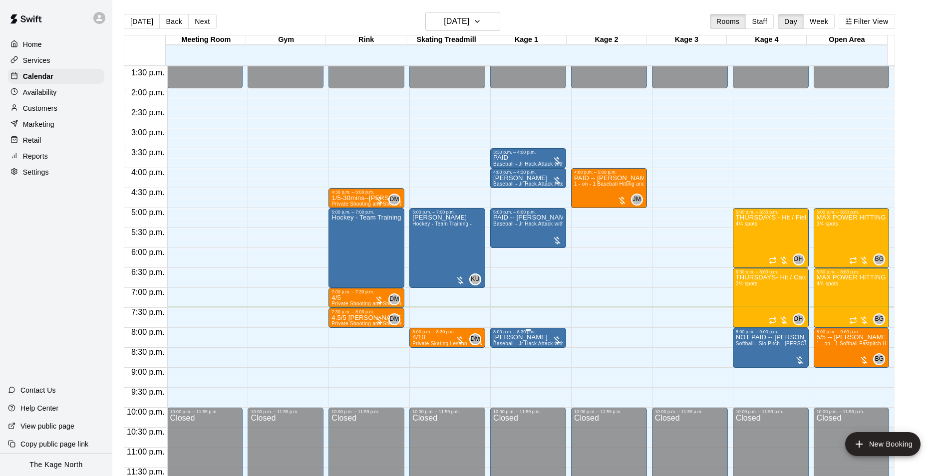
click at [530, 337] on p "Jeffrey fleming" at bounding box center [528, 337] width 70 height 0
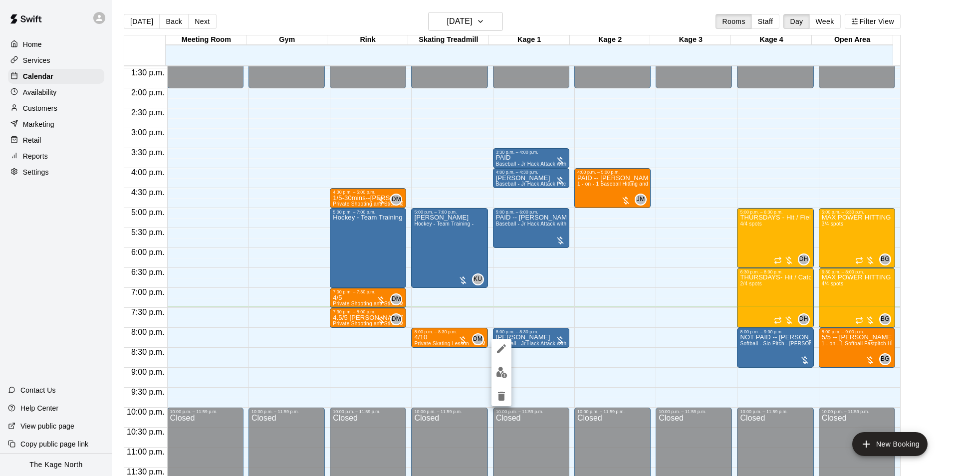
click at [502, 348] on icon "edit" at bounding box center [501, 348] width 9 height 9
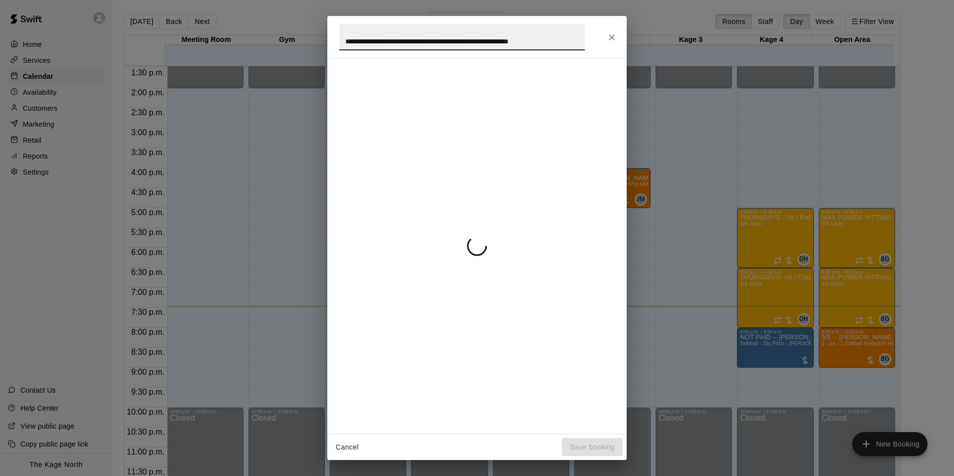
scroll to position [0, 6]
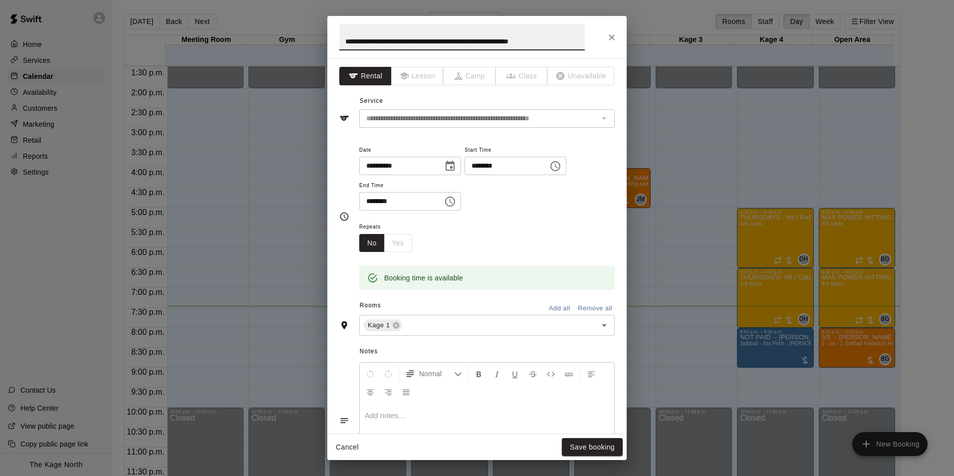
click at [529, 38] on input "**********" at bounding box center [462, 37] width 246 height 26
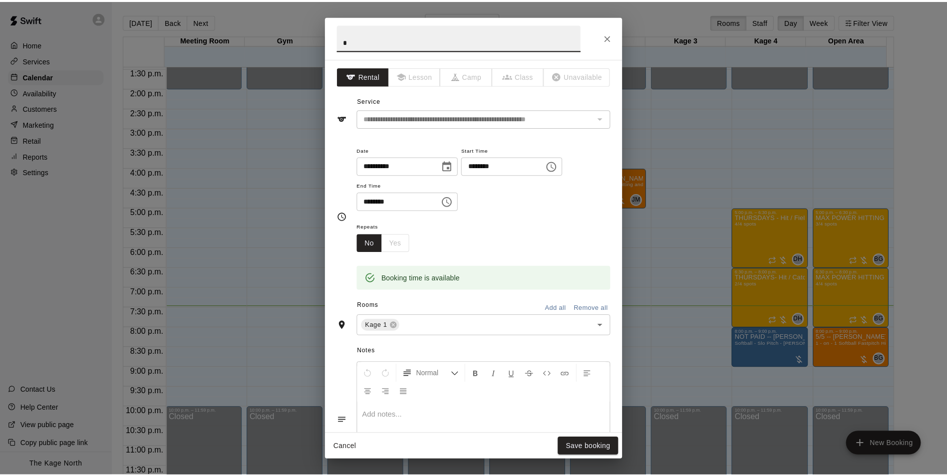
scroll to position [0, 0]
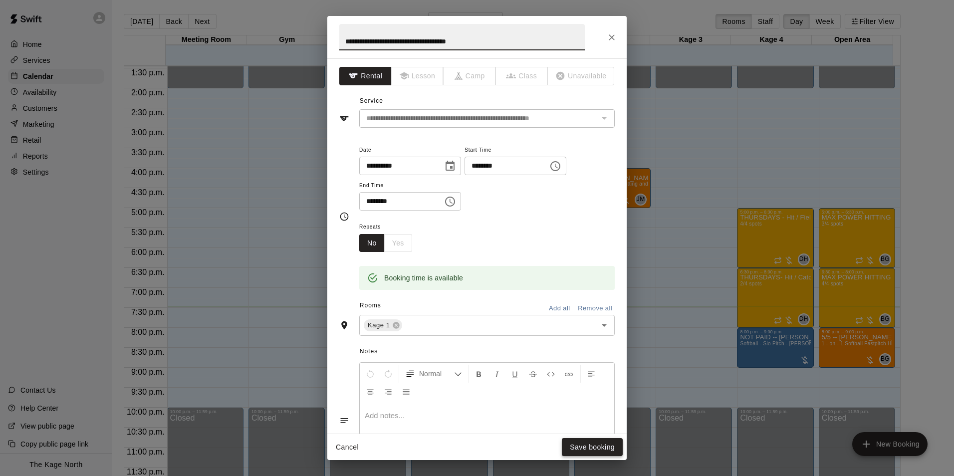
type input "**********"
click at [592, 444] on button "Save booking" at bounding box center [592, 447] width 61 height 18
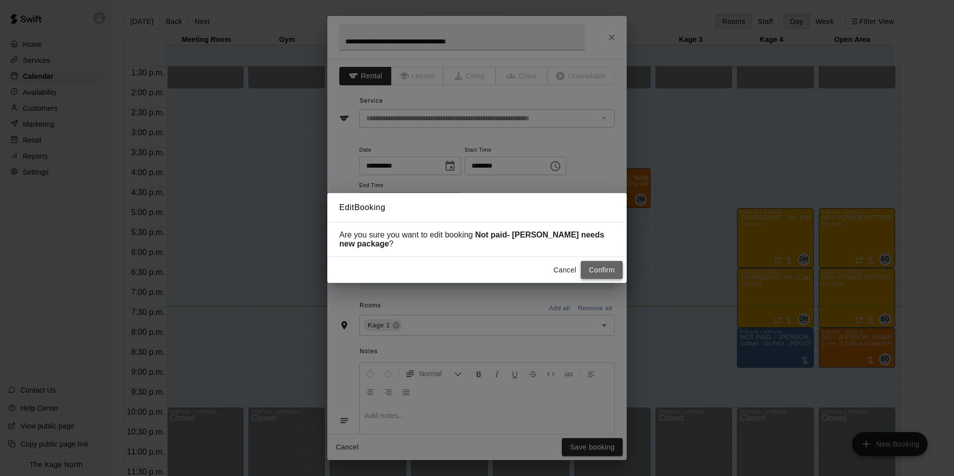
click at [608, 274] on button "Confirm" at bounding box center [602, 270] width 42 height 18
